Goal: Information Seeking & Learning: Learn about a topic

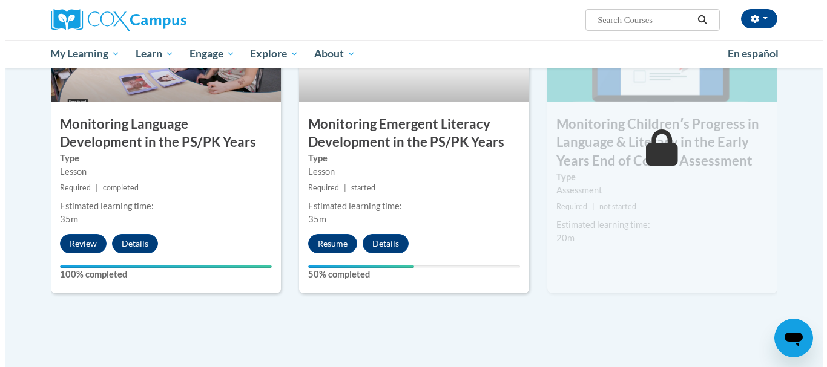
scroll to position [1081, 0]
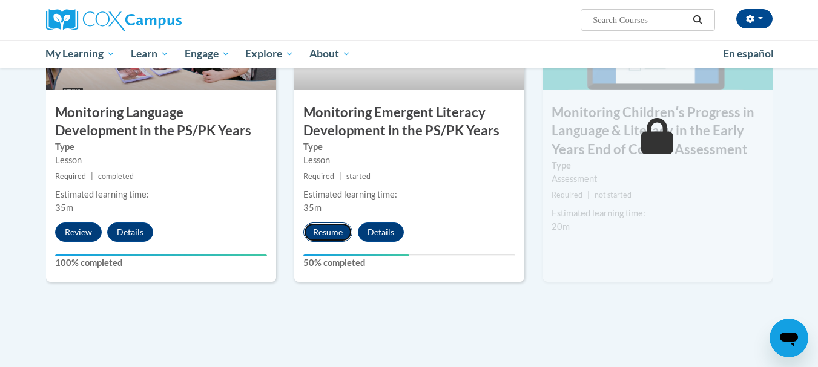
click at [331, 234] on button "Resume" at bounding box center [327, 232] width 49 height 19
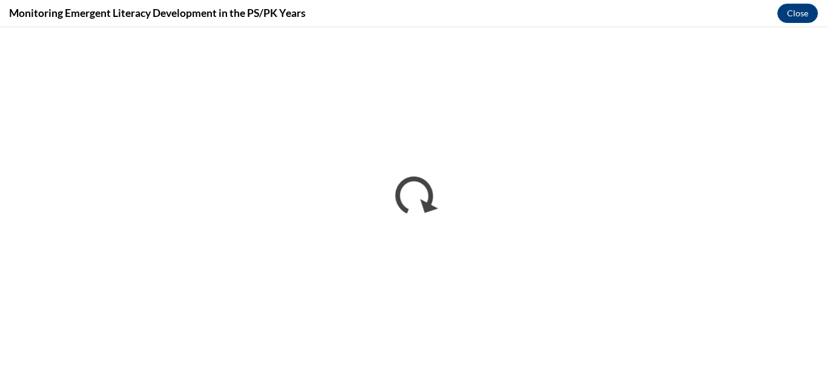
scroll to position [0, 0]
